Goal: Information Seeking & Learning: Learn about a topic

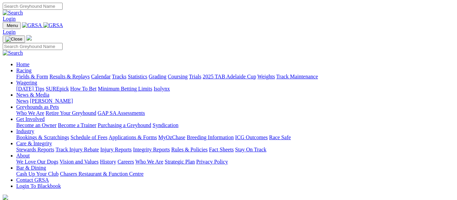
scroll to position [239, 0]
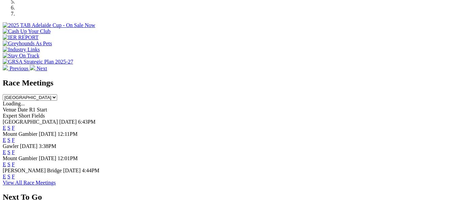
click at [15, 174] on link "F" at bounding box center [13, 177] width 3 height 6
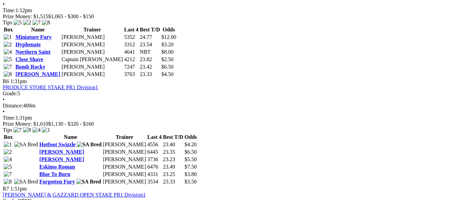
scroll to position [798, 0]
